Goal: Task Accomplishment & Management: Manage account settings

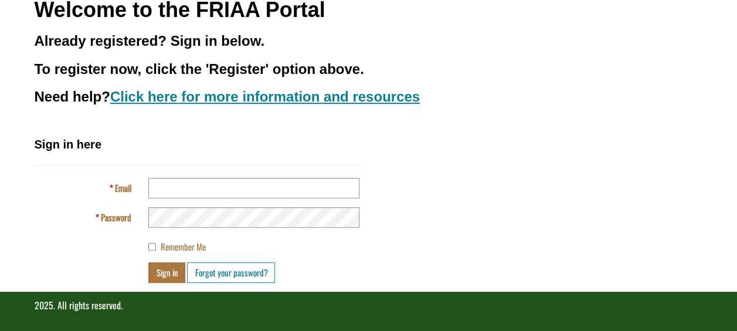
scroll to position [159, 0]
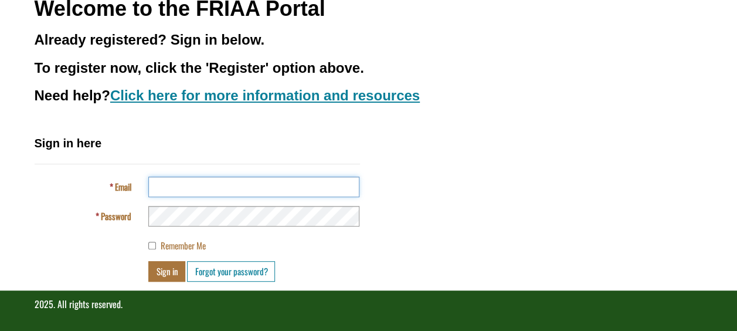
click at [237, 189] on input "Email" at bounding box center [253, 187] width 211 height 21
type input "**********"
click at [327, 138] on h2 "Sign in here" at bounding box center [197, 150] width 325 height 30
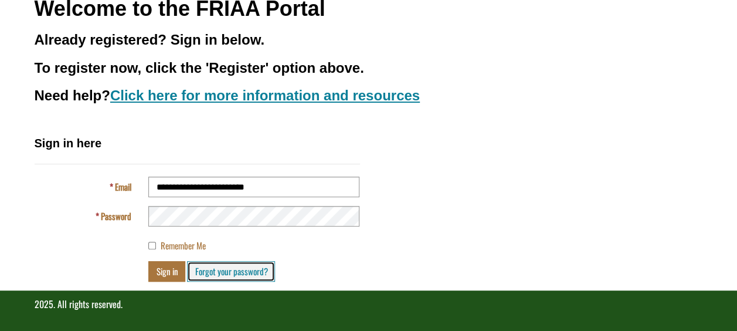
click at [196, 274] on link "Forgot your password?" at bounding box center [231, 271] width 88 height 21
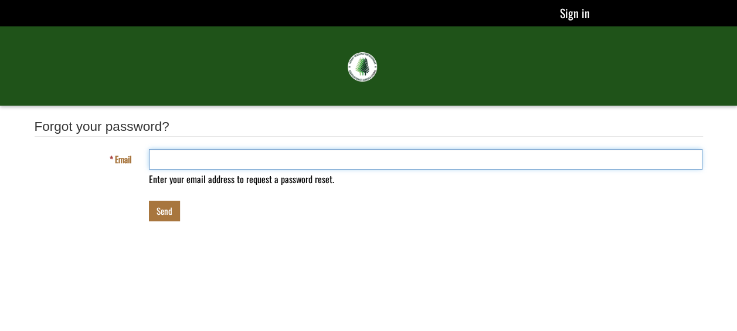
click at [192, 167] on input "Email" at bounding box center [426, 159] width 554 height 21
type input "**********"
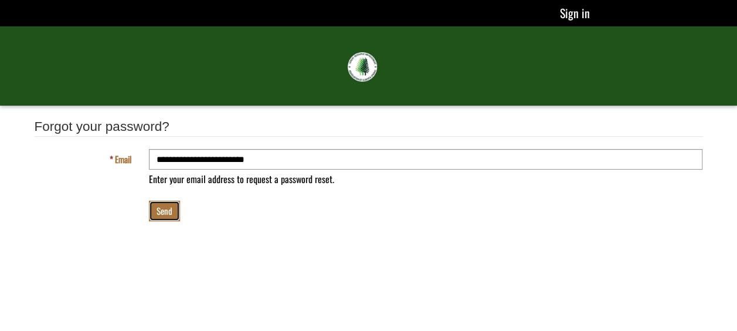
click at [171, 203] on button "Send" at bounding box center [164, 211] width 31 height 21
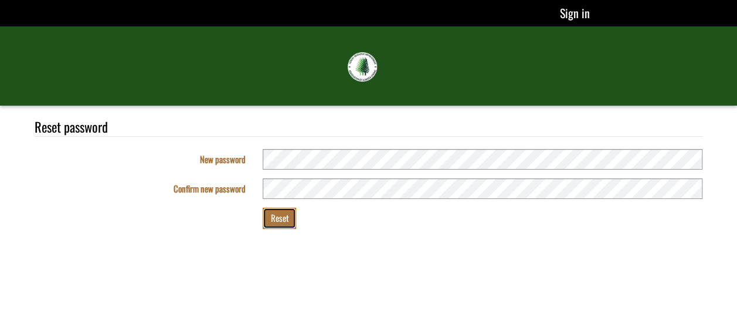
click at [277, 216] on button "Reset" at bounding box center [279, 218] width 33 height 21
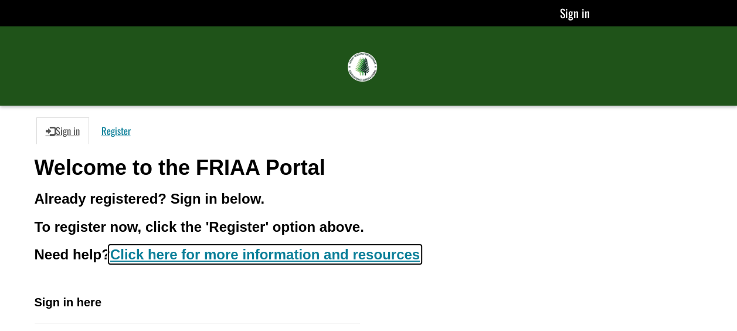
click at [301, 255] on link "Click here for more information and resources" at bounding box center [265, 254] width 310 height 16
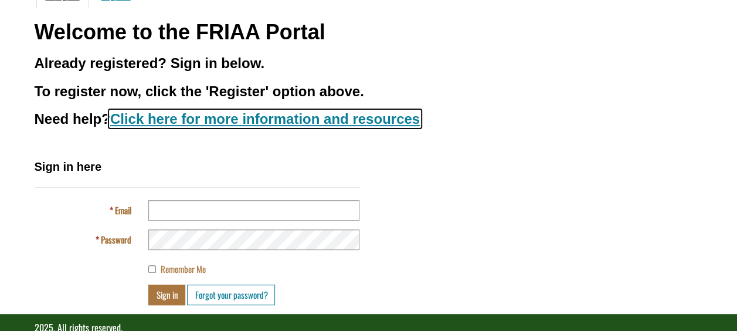
scroll to position [159, 0]
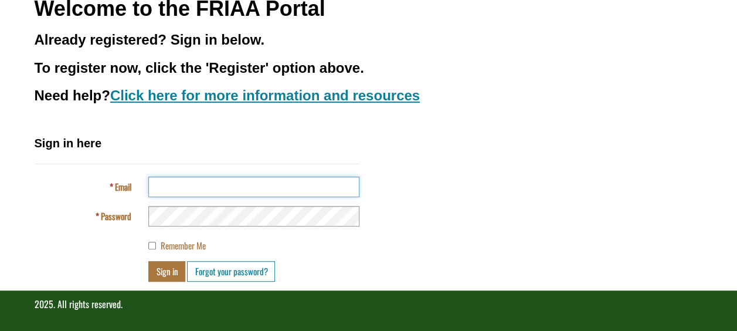
click at [156, 182] on input "Email" at bounding box center [253, 187] width 211 height 21
type input "**********"
click at [466, 165] on div "**********" at bounding box center [369, 212] width 686 height 155
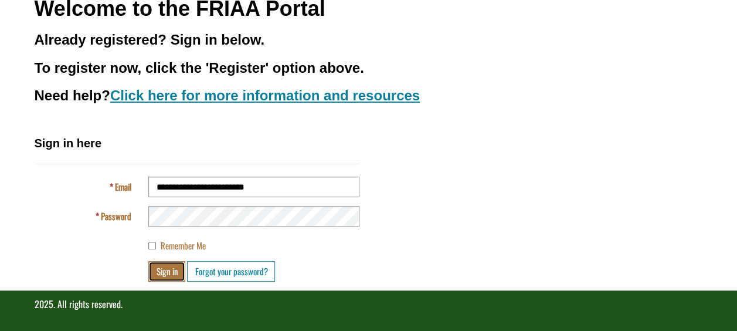
click at [165, 269] on button "Sign in" at bounding box center [166, 271] width 37 height 21
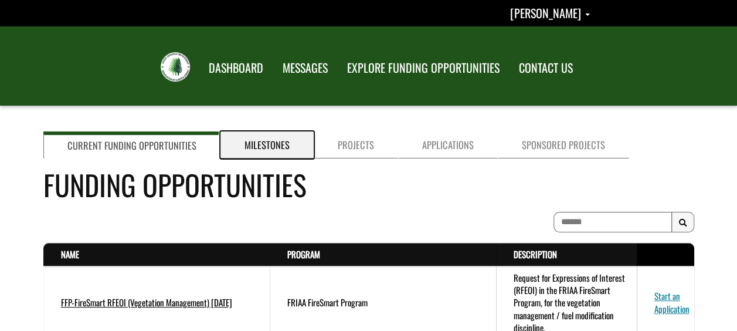
click at [280, 147] on link "Milestones" at bounding box center [266, 144] width 93 height 27
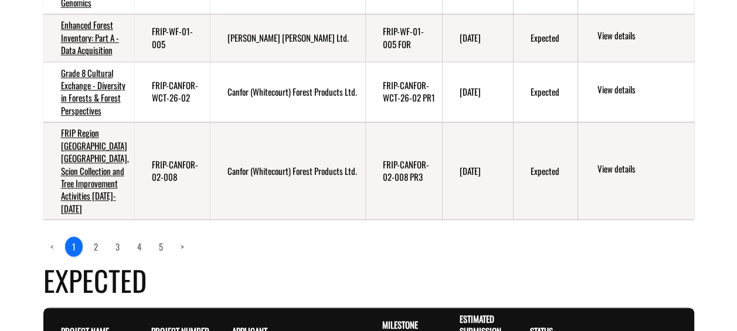
scroll to position [645, 0]
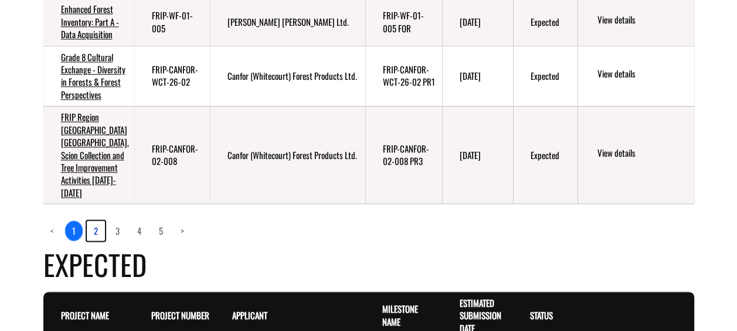
click at [98, 240] on link "2" at bounding box center [96, 230] width 18 height 20
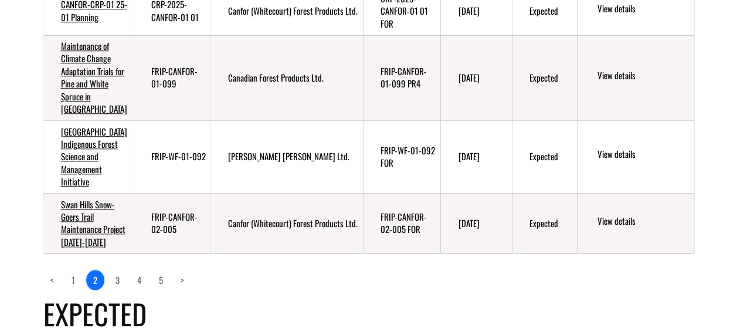
scroll to position [528, 0]
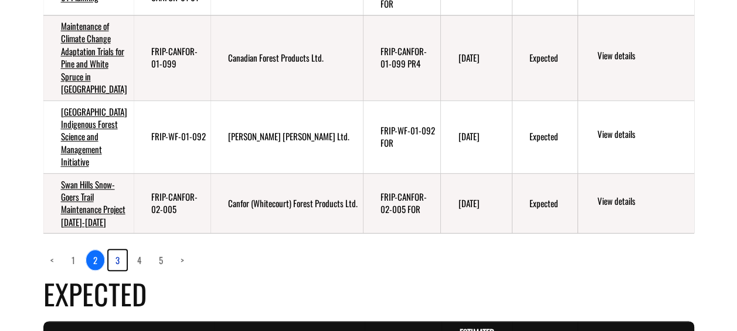
click at [117, 269] on link "3" at bounding box center [117, 260] width 18 height 20
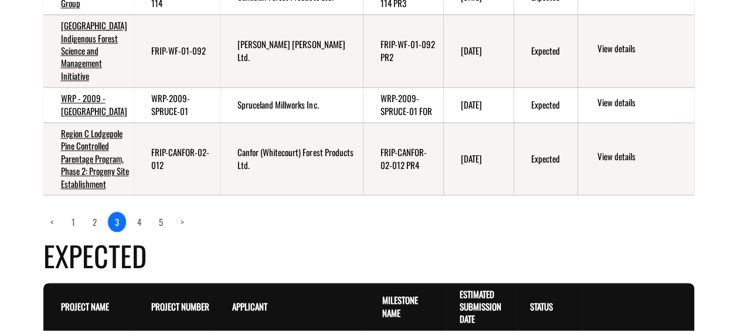
scroll to position [615, 0]
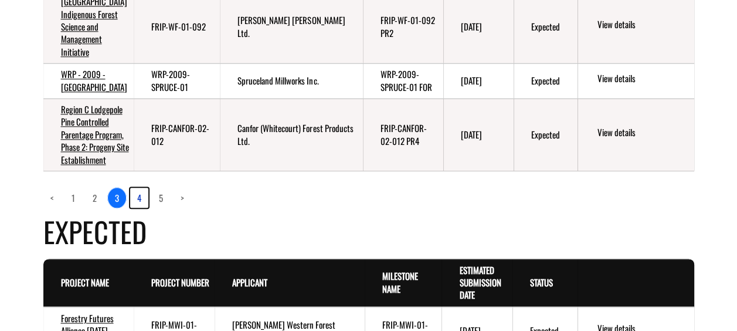
click at [140, 208] on link "4" at bounding box center [139, 198] width 18 height 20
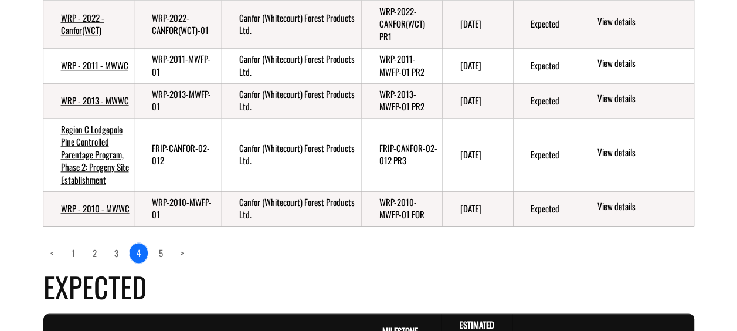
scroll to position [627, 0]
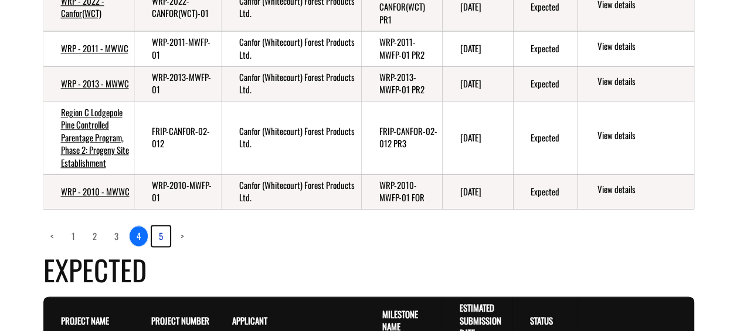
click at [159, 246] on link "5" at bounding box center [161, 236] width 18 height 20
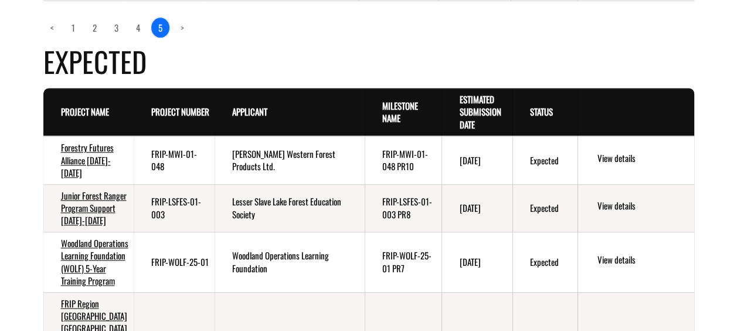
scroll to position [0, 0]
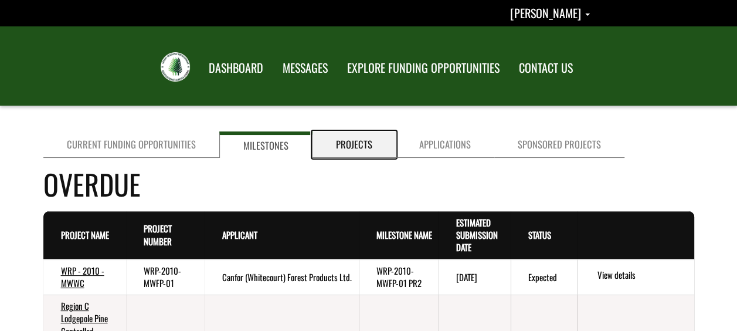
click at [368, 145] on link "Projects" at bounding box center [354, 144] width 83 height 26
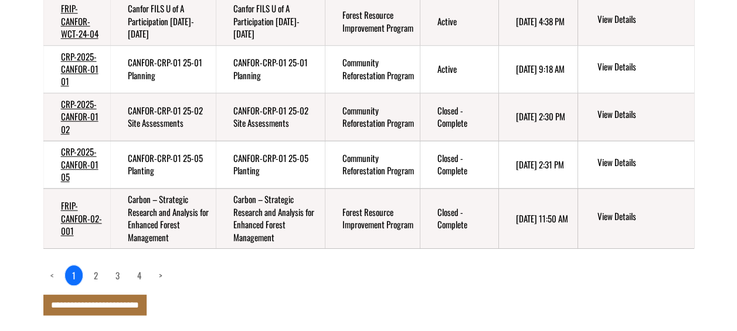
scroll to position [581, 0]
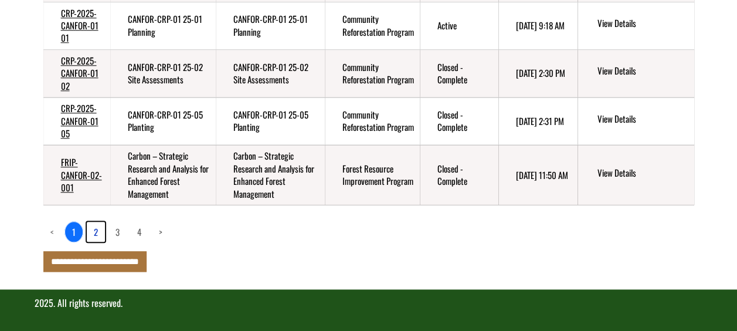
click at [95, 231] on link "2" at bounding box center [96, 232] width 18 height 20
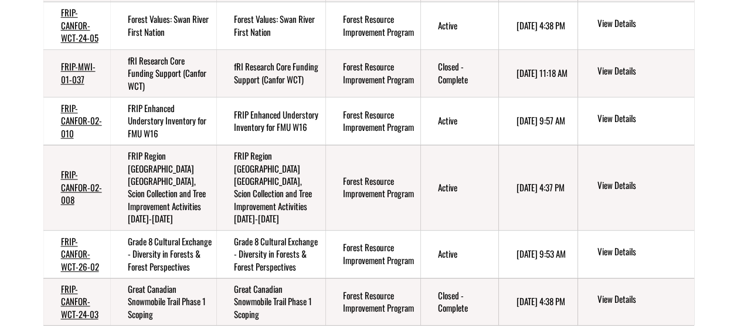
scroll to position [484, 0]
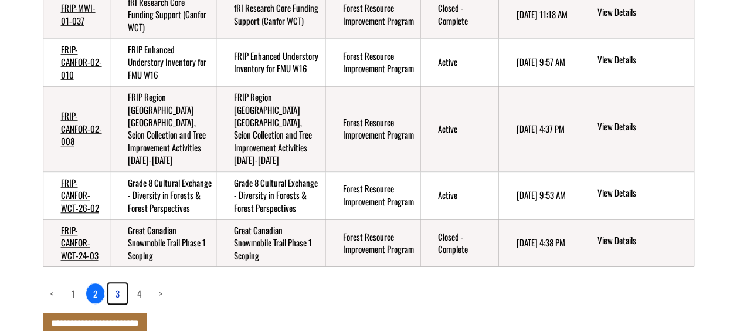
click at [116, 291] on link "3" at bounding box center [117, 293] width 18 height 20
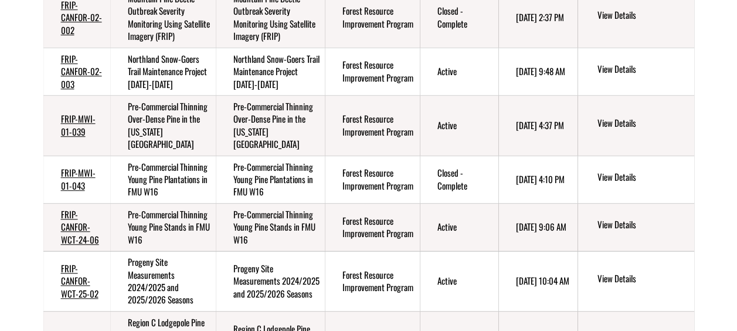
scroll to position [606, 0]
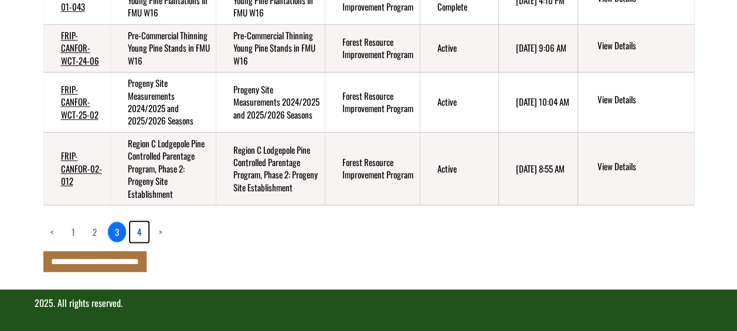
click at [140, 231] on link "4" at bounding box center [139, 232] width 18 height 20
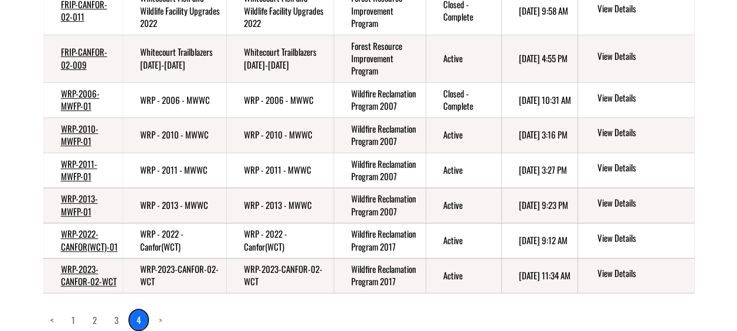
scroll to position [455, 0]
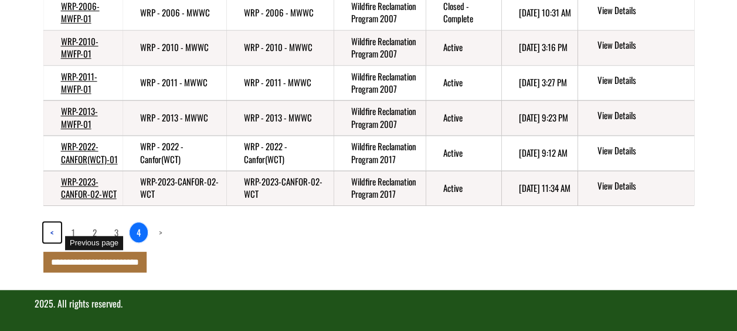
click at [52, 230] on link "<" at bounding box center [52, 232] width 18 height 20
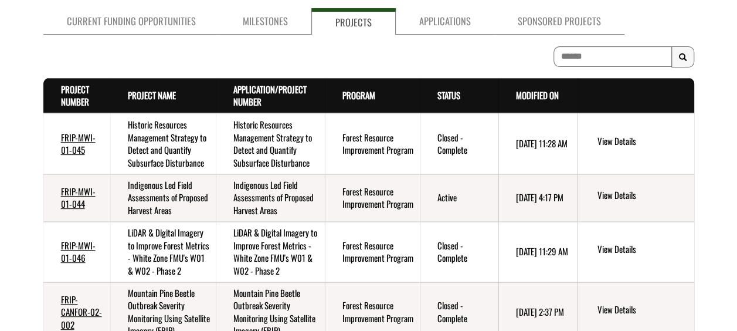
scroll to position [0, 0]
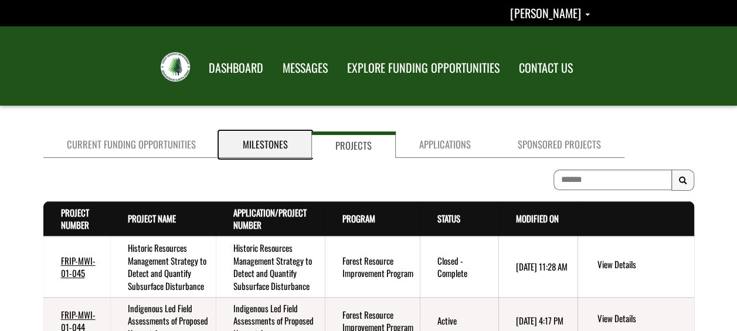
click at [294, 145] on link "Milestones" at bounding box center [265, 144] width 92 height 26
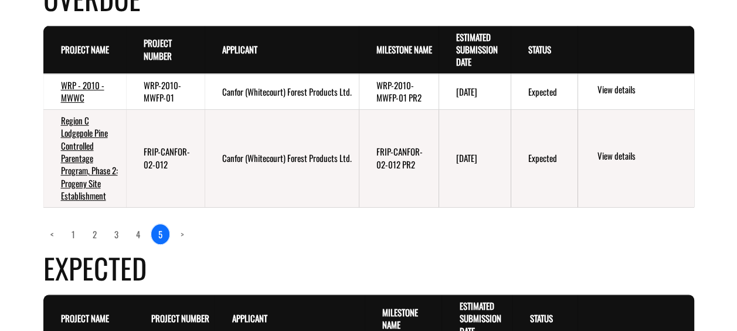
scroll to position [235, 0]
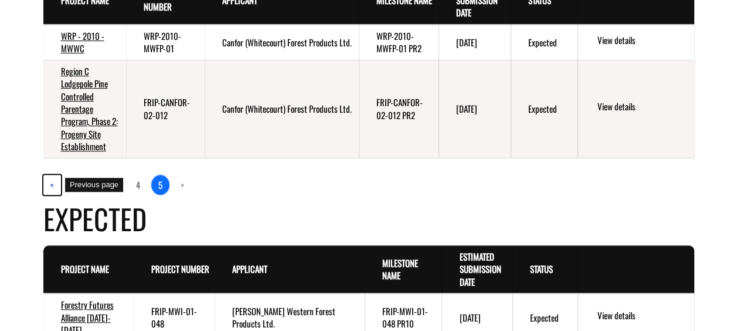
click at [55, 185] on link "<" at bounding box center [52, 185] width 18 height 20
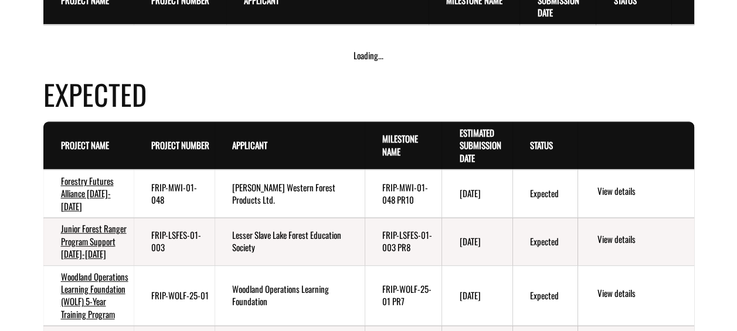
scroll to position [782, 0]
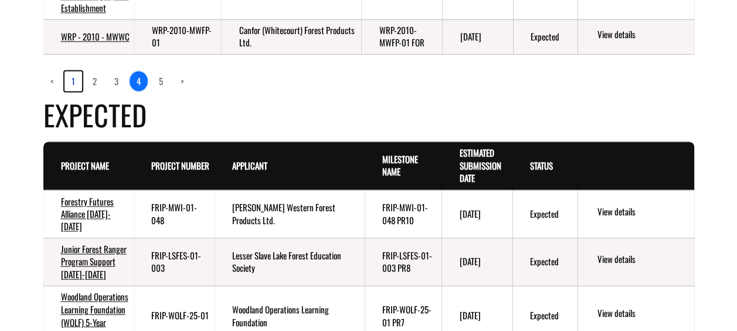
click at [72, 91] on link "1" at bounding box center [74, 81] width 18 height 20
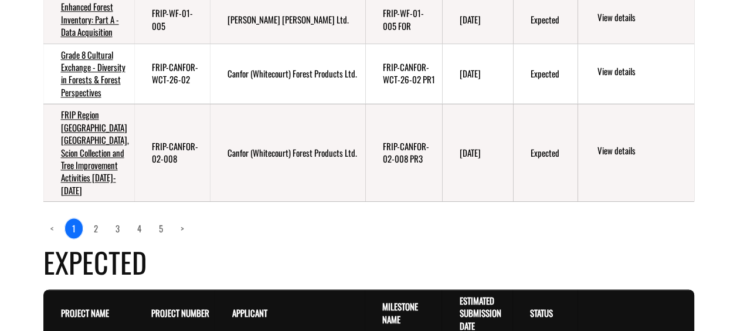
scroll to position [665, 0]
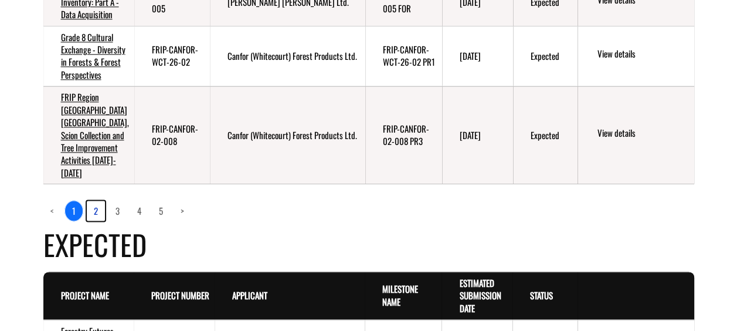
click at [99, 220] on link "2" at bounding box center [96, 211] width 18 height 20
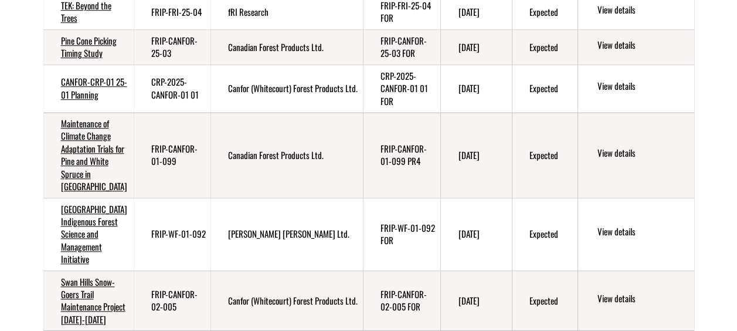
scroll to position [489, 0]
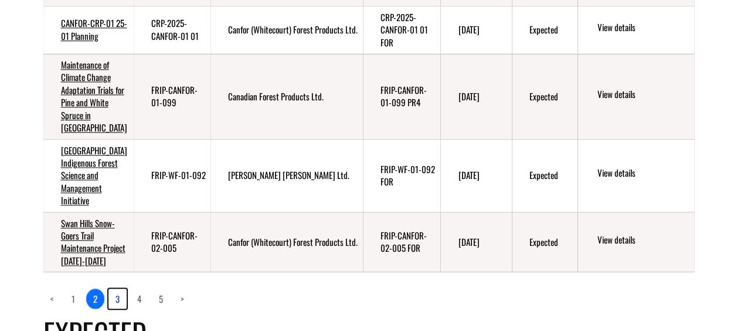
click at [116, 308] on link "3" at bounding box center [117, 299] width 18 height 20
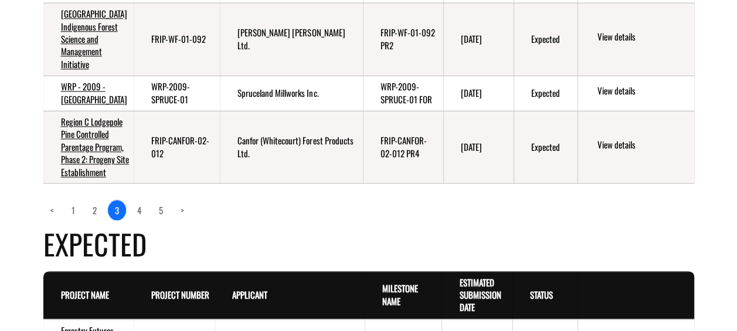
scroll to position [615, 0]
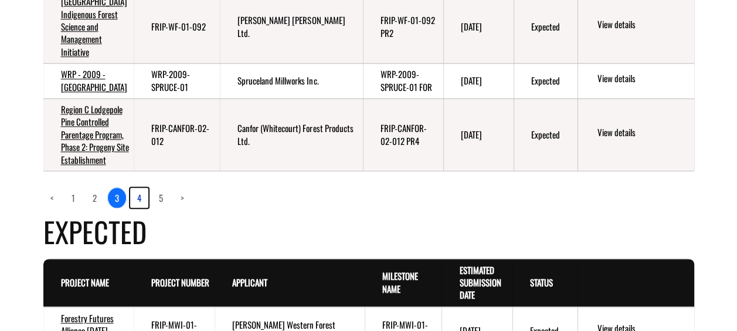
click at [141, 208] on link "4" at bounding box center [139, 198] width 18 height 20
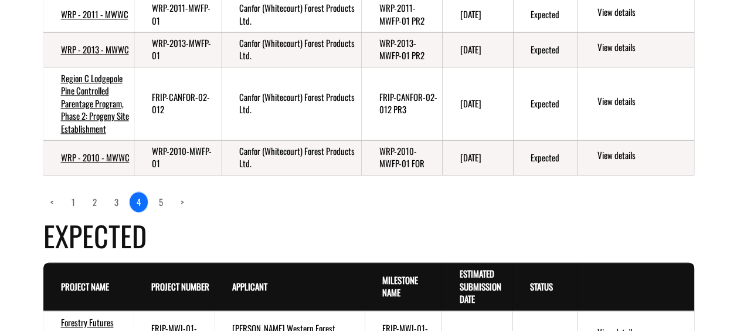
scroll to position [686, 0]
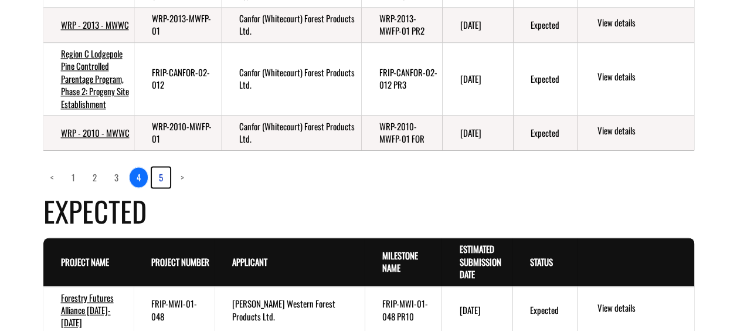
click at [163, 187] on link "5" at bounding box center [161, 177] width 18 height 20
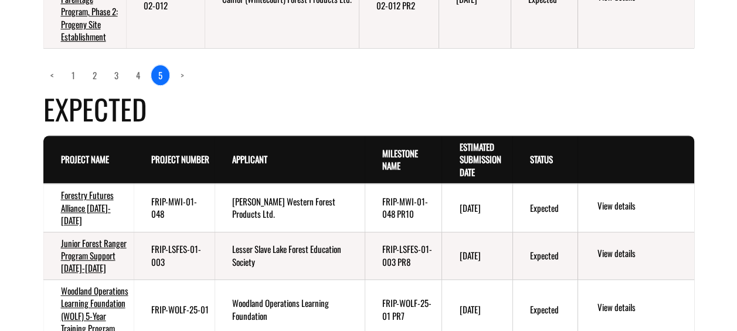
scroll to position [407, 0]
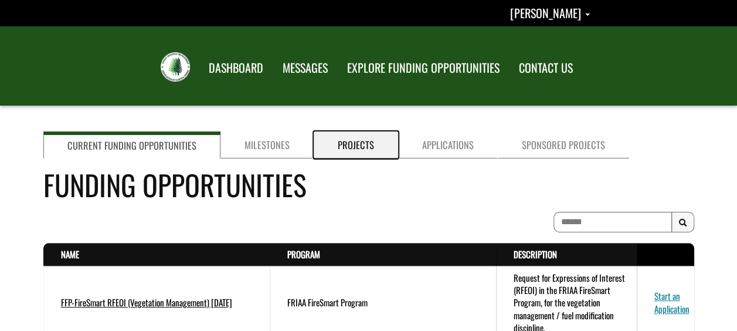
click at [355, 151] on link "Projects" at bounding box center [356, 144] width 84 height 27
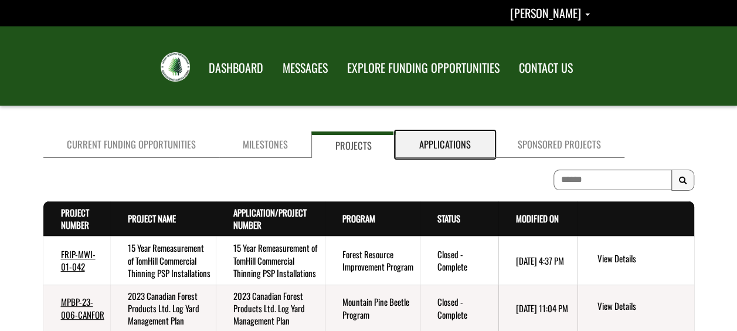
click at [407, 149] on link "Applications" at bounding box center [445, 144] width 99 height 26
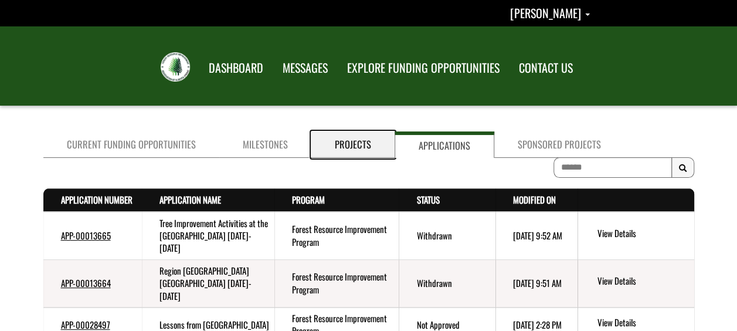
click at [355, 144] on link "Projects" at bounding box center [352, 144] width 83 height 26
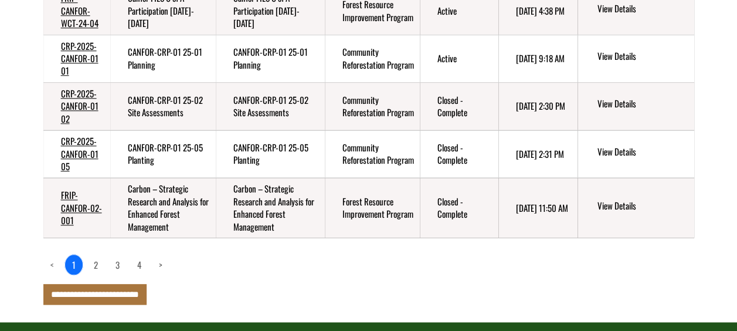
scroll to position [581, 0]
